Goal: Information Seeking & Learning: Learn about a topic

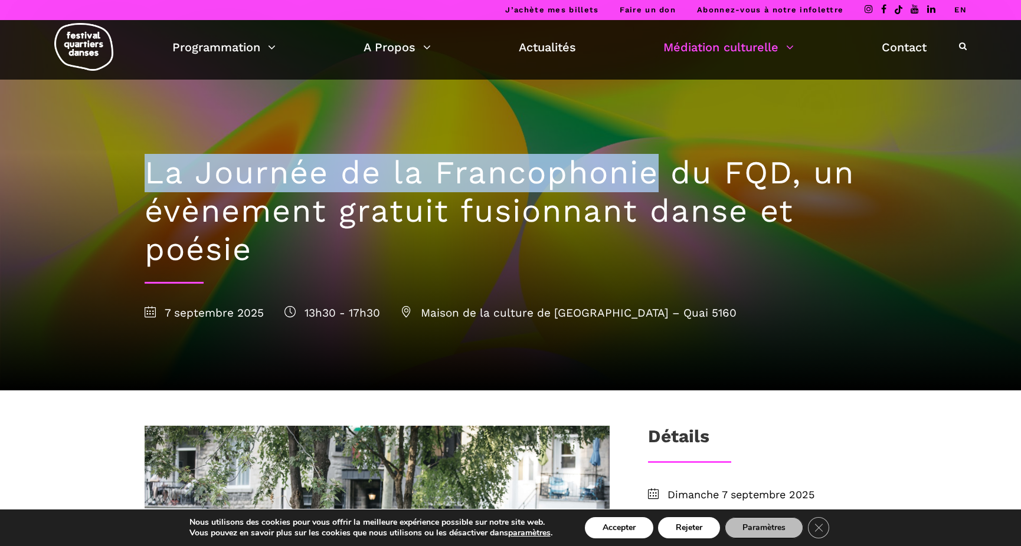
drag, startPoint x: 140, startPoint y: 167, endPoint x: 654, endPoint y: 160, distance: 514.0
click at [654, 160] on div "La Journée de la Francophonie du FQD, un évènement gratuit fusionnant danse et …" at bounding box center [510, 235] width 755 height 311
click at [646, 166] on h1 "La Journée de la Francophonie du FQD, un évènement gratuit fusionnant danse et …" at bounding box center [511, 211] width 732 height 114
drag, startPoint x: 793, startPoint y: 167, endPoint x: 102, endPoint y: 180, distance: 691.1
click at [102, 180] on div "La Journée de la Francophonie du FQD, un évènement gratuit fusionnant danse et …" at bounding box center [510, 195] width 1021 height 391
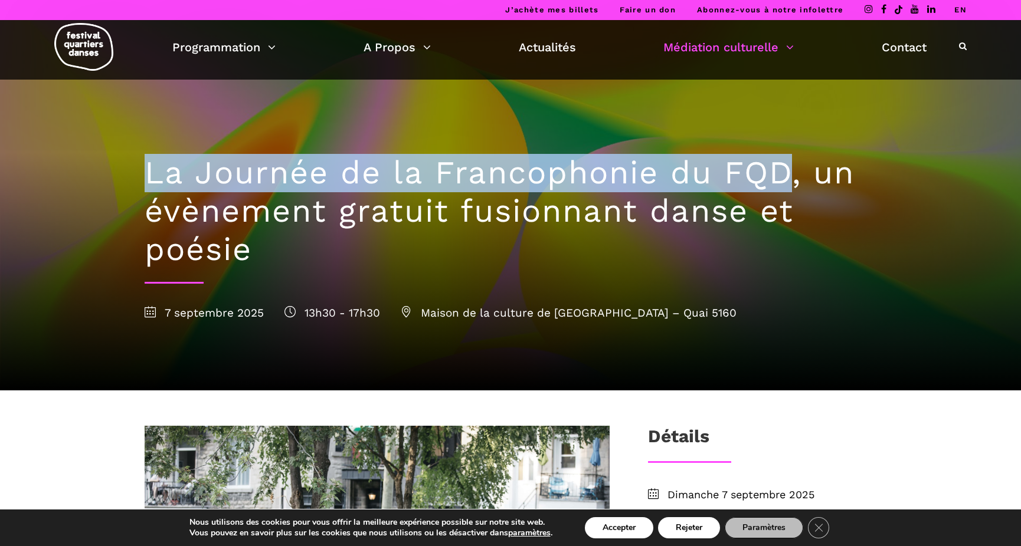
copy div "La Journée de la Francophonie du FQD"
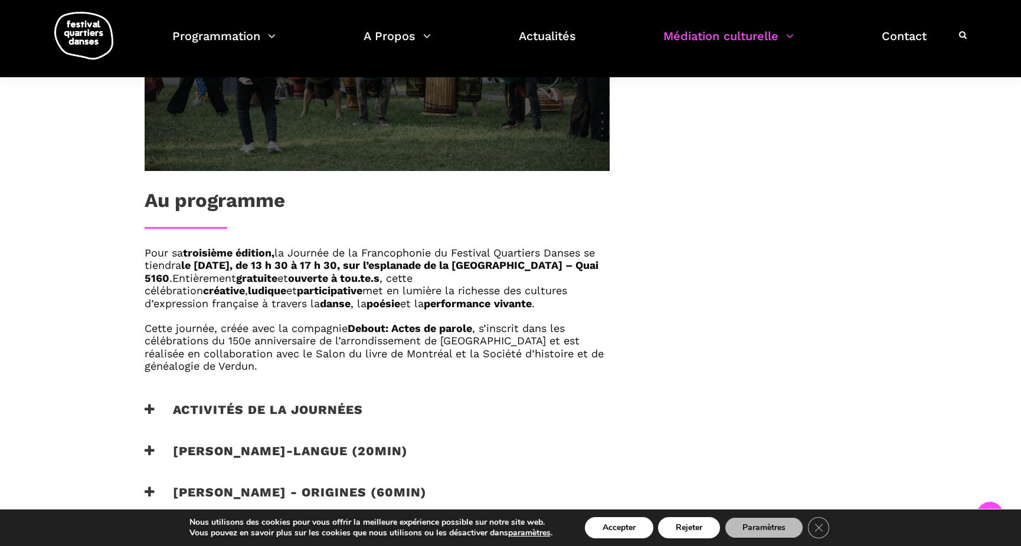
scroll to position [637, 0]
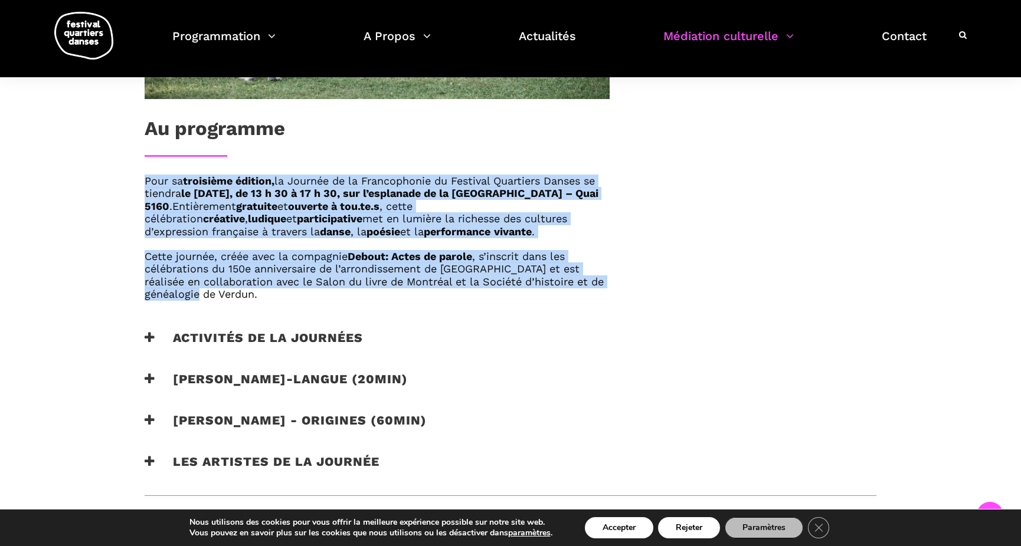
drag, startPoint x: 145, startPoint y: 177, endPoint x: 570, endPoint y: 299, distance: 442.6
click at [570, 299] on div "Pour sa troisième édition, la Journée de la Francophonie du Festival Quartiers …" at bounding box center [377, 238] width 465 height 126
copy div "Pour sa troisième édition, la Journée de la Francophonie du Festival Quartiers …"
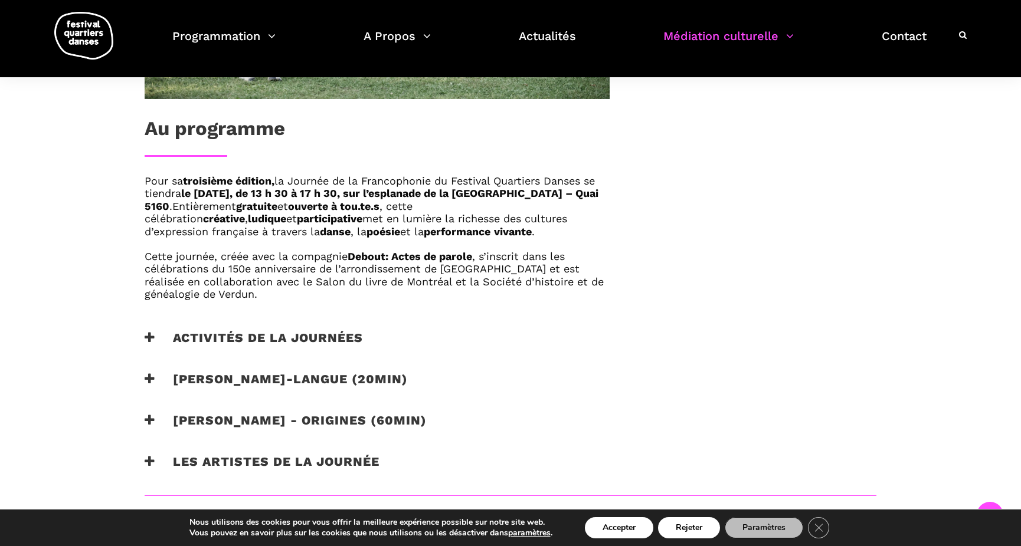
click at [308, 334] on h3 "Activités de la journées" at bounding box center [254, 345] width 218 height 30
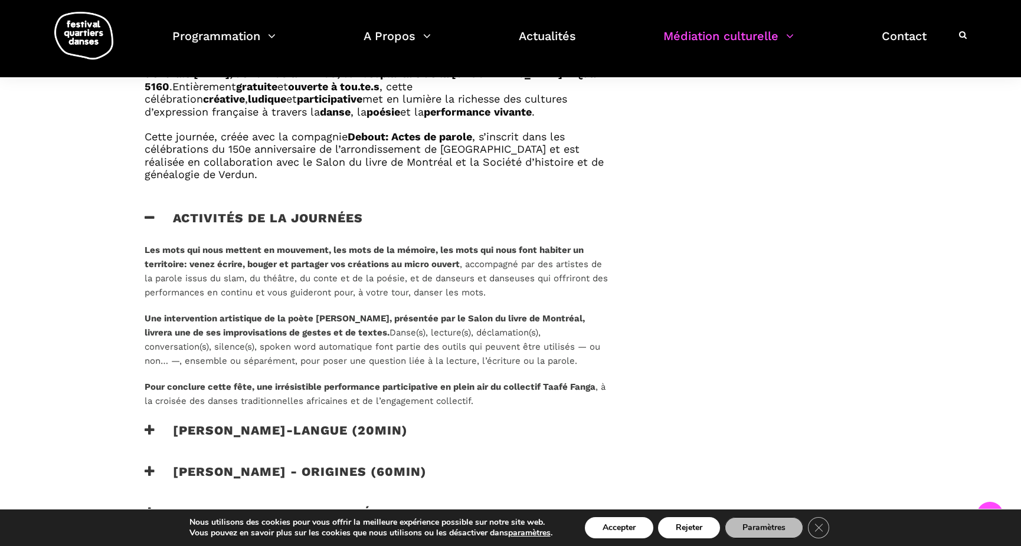
scroll to position [850, 0]
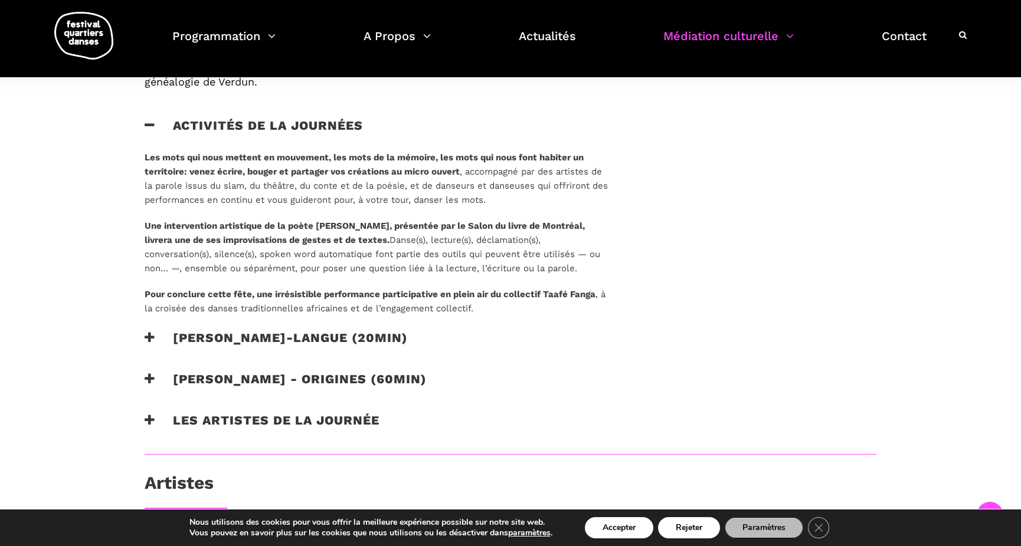
click at [286, 343] on h3 "[PERSON_NAME]-langue (20min)" at bounding box center [276, 345] width 263 height 30
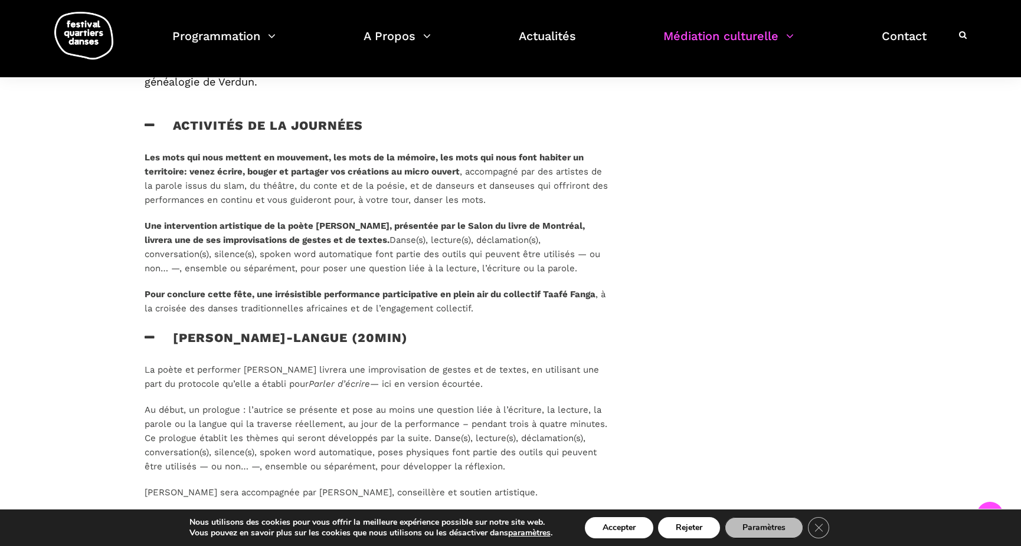
scroll to position [956, 0]
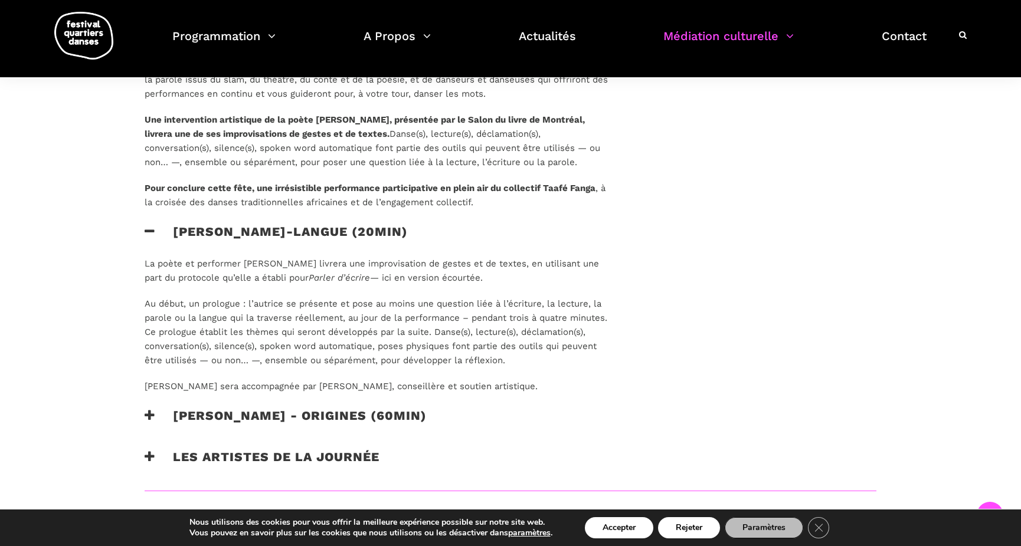
drag, startPoint x: 147, startPoint y: 263, endPoint x: 545, endPoint y: 387, distance: 417.1
click at [545, 387] on div "La poète et performer [PERSON_NAME] livrera une improvisation de gestes et de t…" at bounding box center [377, 325] width 465 height 137
copy div "La poète et performer [PERSON_NAME] livrera une improvisation de gestes et de t…"
